Goal: Find contact information: Find contact information

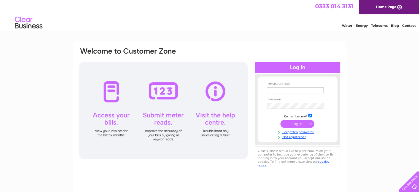
type input "zel.mari@glasgowcitychurch.com"
click at [300, 122] on input "submit" at bounding box center [298, 124] width 34 height 8
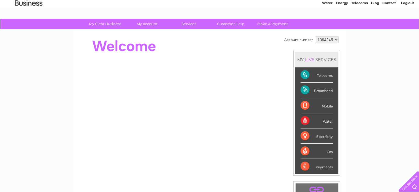
scroll to position [34, 0]
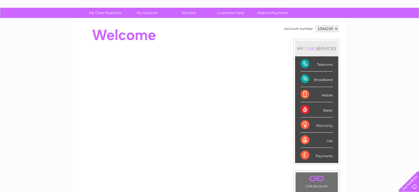
click at [322, 80] on div "Broadband" at bounding box center [317, 78] width 32 height 15
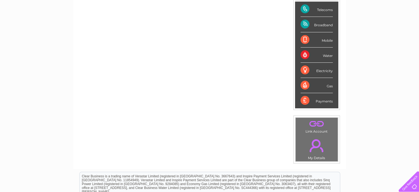
scroll to position [0, 0]
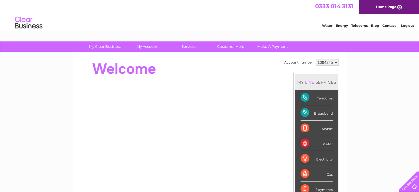
click at [359, 25] on link "Telecoms" at bounding box center [359, 25] width 17 height 4
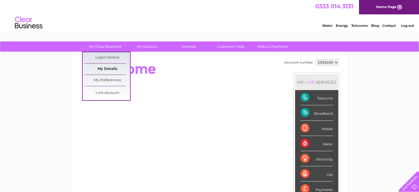
click at [109, 69] on link "My Details" at bounding box center [107, 68] width 45 height 11
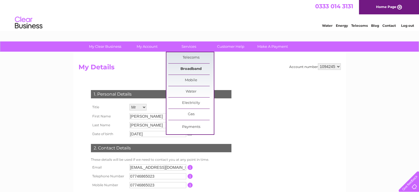
click at [192, 68] on link "Broadband" at bounding box center [190, 68] width 45 height 11
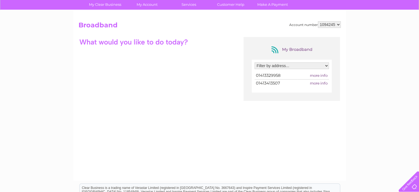
scroll to position [42, 0]
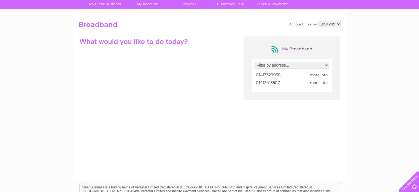
click at [313, 62] on select "Filter by address... [STREET_ADDRESS]" at bounding box center [292, 65] width 74 height 7
select select "2202328"
click at [255, 62] on select "Filter by address... [STREET_ADDRESS]" at bounding box center [292, 65] width 74 height 7
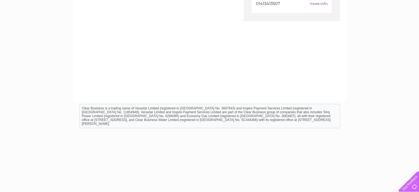
scroll to position [0, 0]
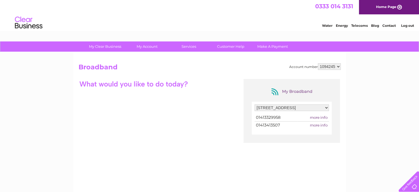
click at [389, 26] on link "Contact" at bounding box center [390, 25] width 14 height 4
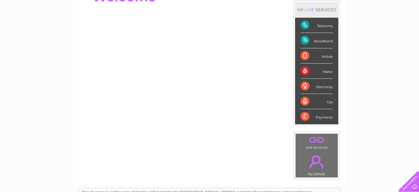
scroll to position [72, 0]
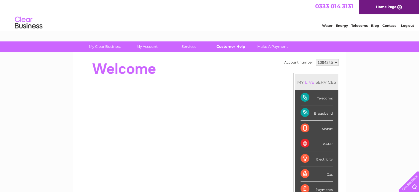
click at [230, 44] on link "Customer Help" at bounding box center [230, 46] width 45 height 10
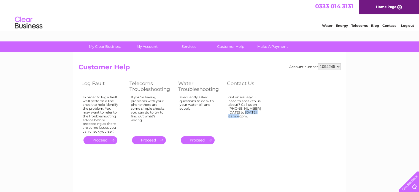
drag, startPoint x: 229, startPoint y: 108, endPoint x: 250, endPoint y: 108, distance: 21.0
click at [250, 108] on div "Got an issue you need to speak to us about? Call us on [PHONE_NUMBER] [DATE] to…" at bounding box center [247, 113] width 36 height 36
copy div "0333 014 3131"
